Goal: Check status: Check status

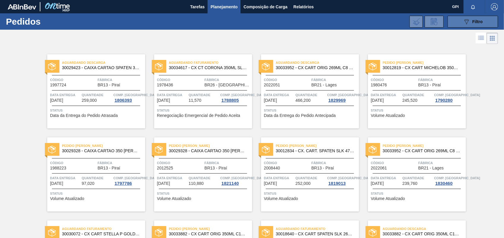
click at [475, 19] on span "Filtro" at bounding box center [478, 21] width 10 height 5
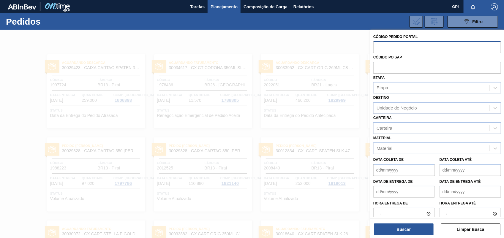
click at [381, 44] on input "text" at bounding box center [437, 46] width 128 height 11
paste input "2052596"
type input "2052596"
click at [403, 221] on div "Buscar Limpar Busca" at bounding box center [437, 226] width 134 height 17
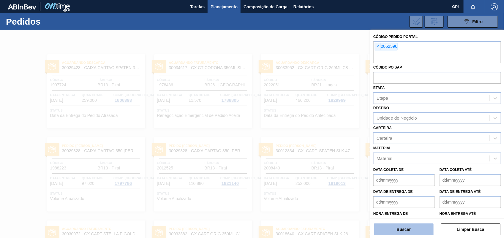
click at [400, 229] on button "Buscar" at bounding box center [403, 230] width 59 height 12
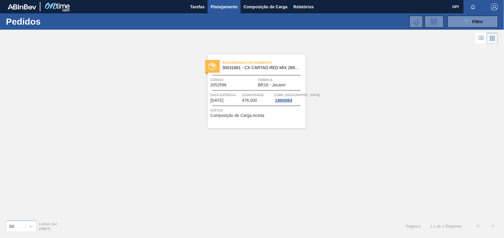
click at [233, 91] on div "Aguardando Faturamento 30031881 - CX CARTAO RED MIX 269ML LN C6 Código 2052596 …" at bounding box center [257, 91] width 98 height 74
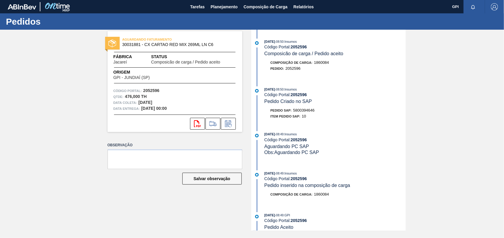
click at [152, 93] on strong "2052596" at bounding box center [151, 90] width 16 height 5
copy strong "2052596"
click at [198, 128] on button "svg{fill:#ff0000}" at bounding box center [197, 124] width 15 height 12
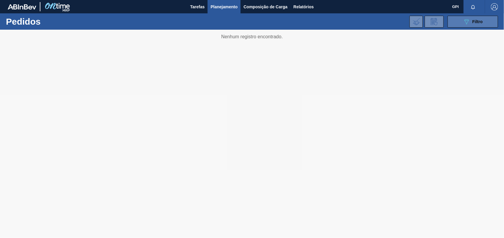
click at [464, 19] on icon "089F7B8B-B2A5-4AFE-B5C0-19BA573D28AC" at bounding box center [466, 21] width 7 height 7
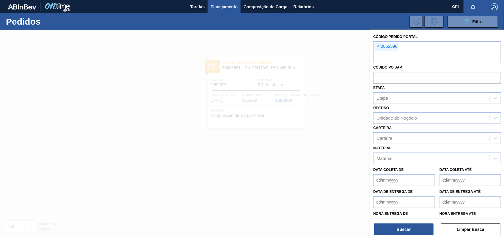
click at [378, 47] on span "×" at bounding box center [378, 46] width 6 height 7
click at [400, 229] on button "Buscar" at bounding box center [403, 230] width 59 height 12
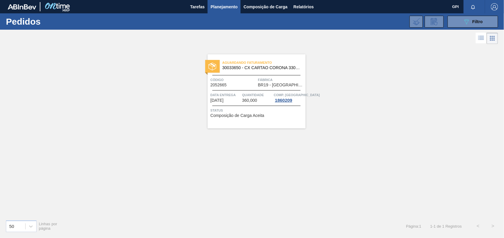
click at [236, 91] on div "Aguardando Faturamento 30033650 - CX CARTAO CORONA 330 C6 NIV24 Código 2052665 …" at bounding box center [257, 91] width 98 height 74
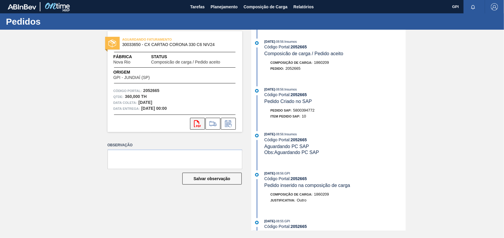
click at [192, 122] on button "svg{fill:#ff0000}" at bounding box center [197, 124] width 15 height 12
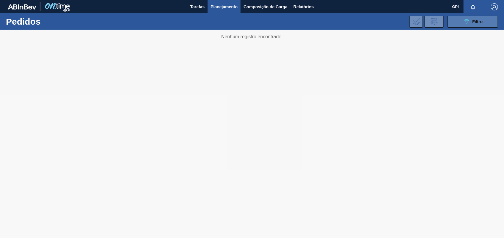
click at [457, 21] on button "089F7B8B-B2A5-4AFE-B5C0-19BA573D28AC Filtro" at bounding box center [473, 22] width 51 height 12
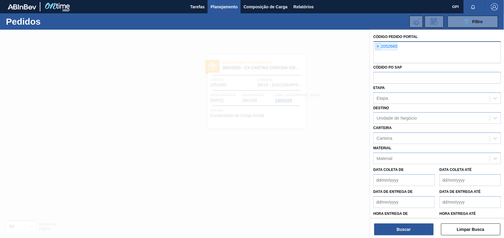
click at [379, 49] on span "×" at bounding box center [378, 46] width 6 height 7
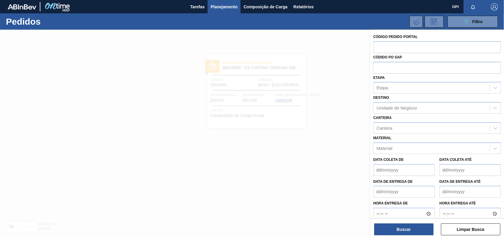
paste input "2052665"
type input "2"
click at [305, 195] on div at bounding box center [252, 149] width 504 height 238
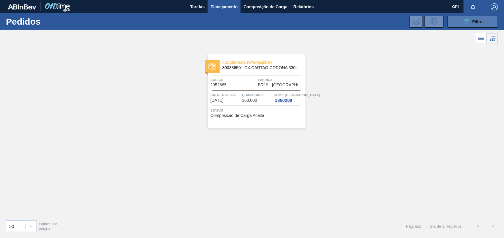
click at [463, 21] on icon "089F7B8B-B2A5-4AFE-B5C0-19BA573D28AC" at bounding box center [466, 21] width 7 height 7
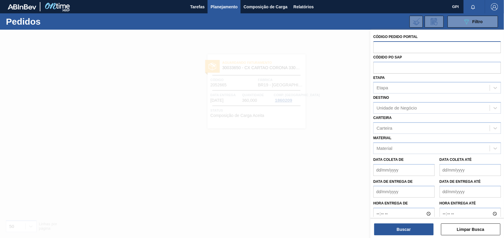
click at [395, 48] on input "text" at bounding box center [437, 46] width 128 height 11
paste input "2052666"
type input "2052666"
click at [401, 228] on button "Buscar" at bounding box center [403, 230] width 59 height 12
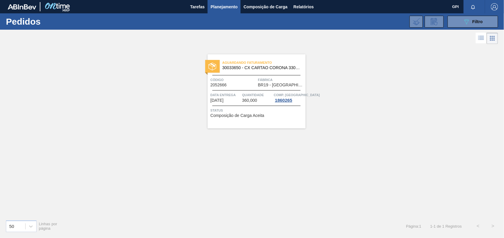
click at [223, 89] on div "Aguardando Faturamento 30033650 - CX CARTAO CORONA 330 C6 NIV24 Código 2052666 …" at bounding box center [257, 91] width 98 height 74
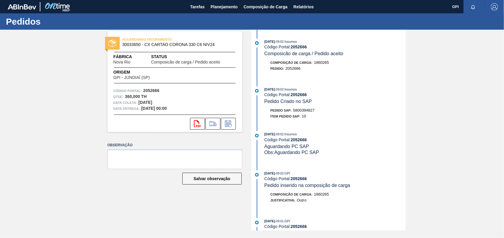
click at [186, 127] on div "svg{fill:#ff0000}" at bounding box center [175, 124] width 135 height 12
click at [195, 123] on icon "svg{fill:#ff0000}" at bounding box center [197, 123] width 7 height 7
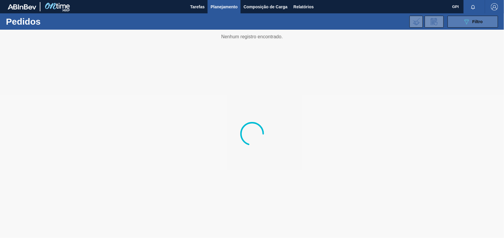
click at [492, 23] on button "089F7B8B-B2A5-4AFE-B5C0-19BA573D28AC Filtro" at bounding box center [473, 22] width 51 height 12
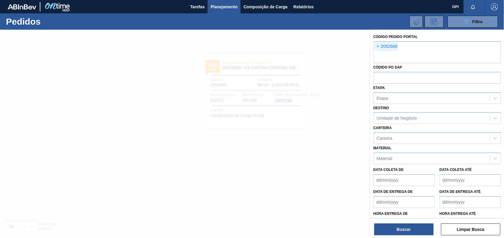
click at [376, 45] on span "×" at bounding box center [378, 46] width 6 height 7
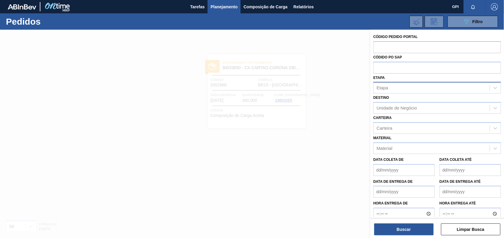
paste input "2052197"
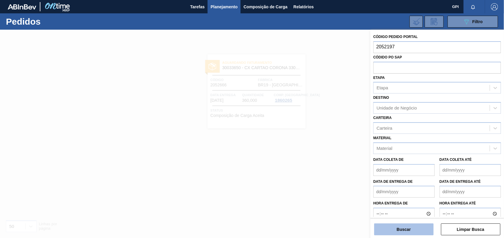
type input "2052197"
click at [410, 229] on button "Buscar" at bounding box center [403, 230] width 59 height 12
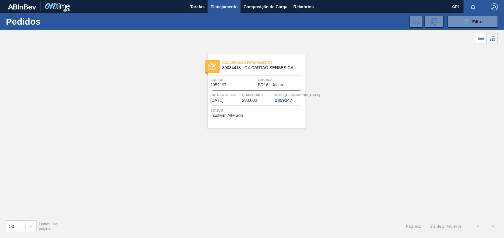
click at [259, 88] on div "Aguardando Faturamento 30034418 - CX CARTAO SENSES GARMINO 269ML LN C6 Código 2…" at bounding box center [257, 91] width 98 height 74
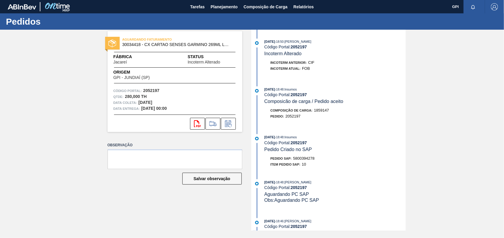
click at [156, 91] on strong "2052197" at bounding box center [151, 90] width 16 height 5
click at [157, 91] on strong "2052197" at bounding box center [151, 90] width 16 height 5
copy strong "2052197"
click at [195, 120] on icon "svg{fill:#ff0000}" at bounding box center [197, 123] width 7 height 7
